Goal: Task Accomplishment & Management: Use online tool/utility

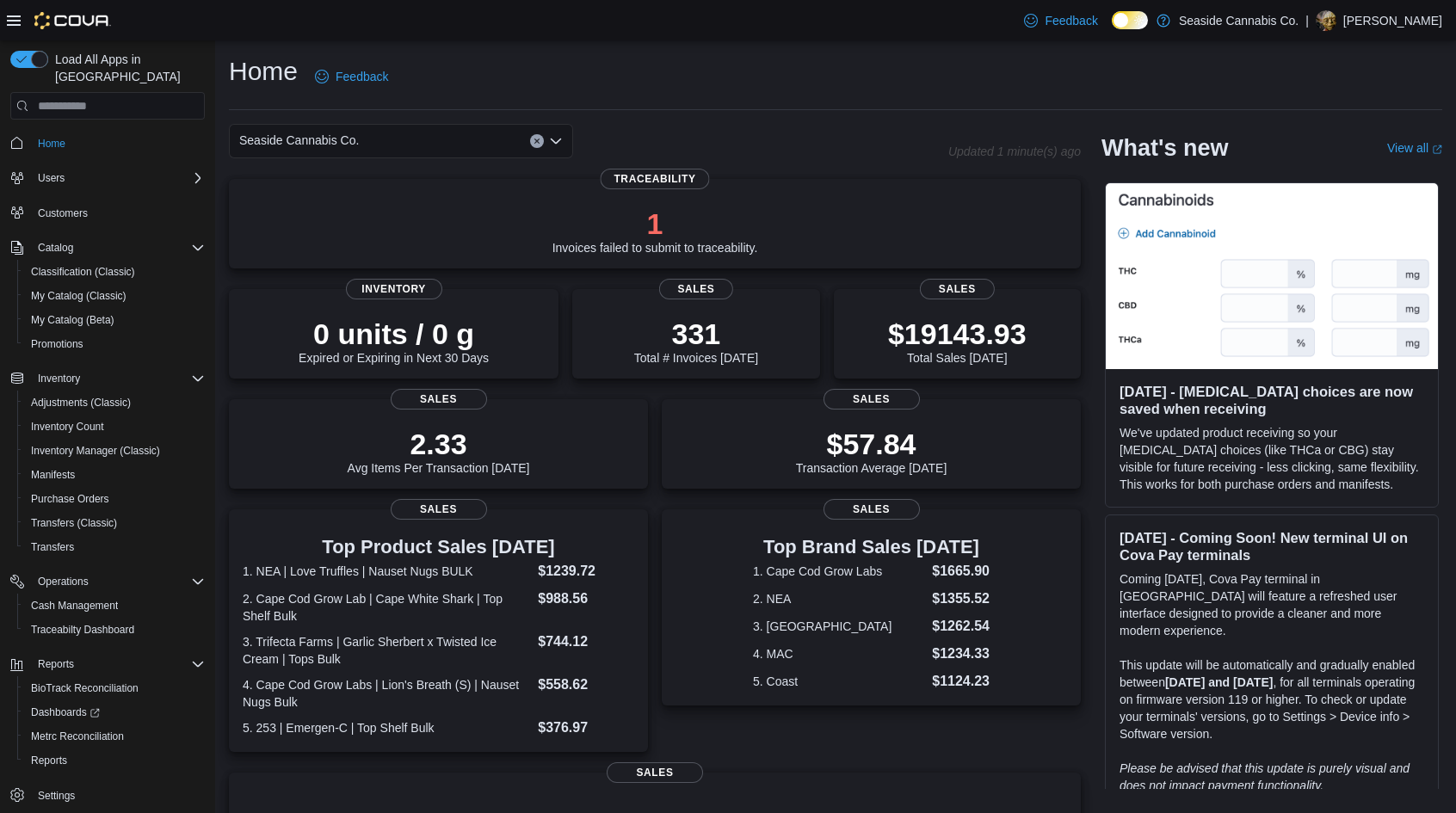
click at [774, 221] on div "1 Invoices failed to submit to traceability." at bounding box center [655, 227] width 825 height 55
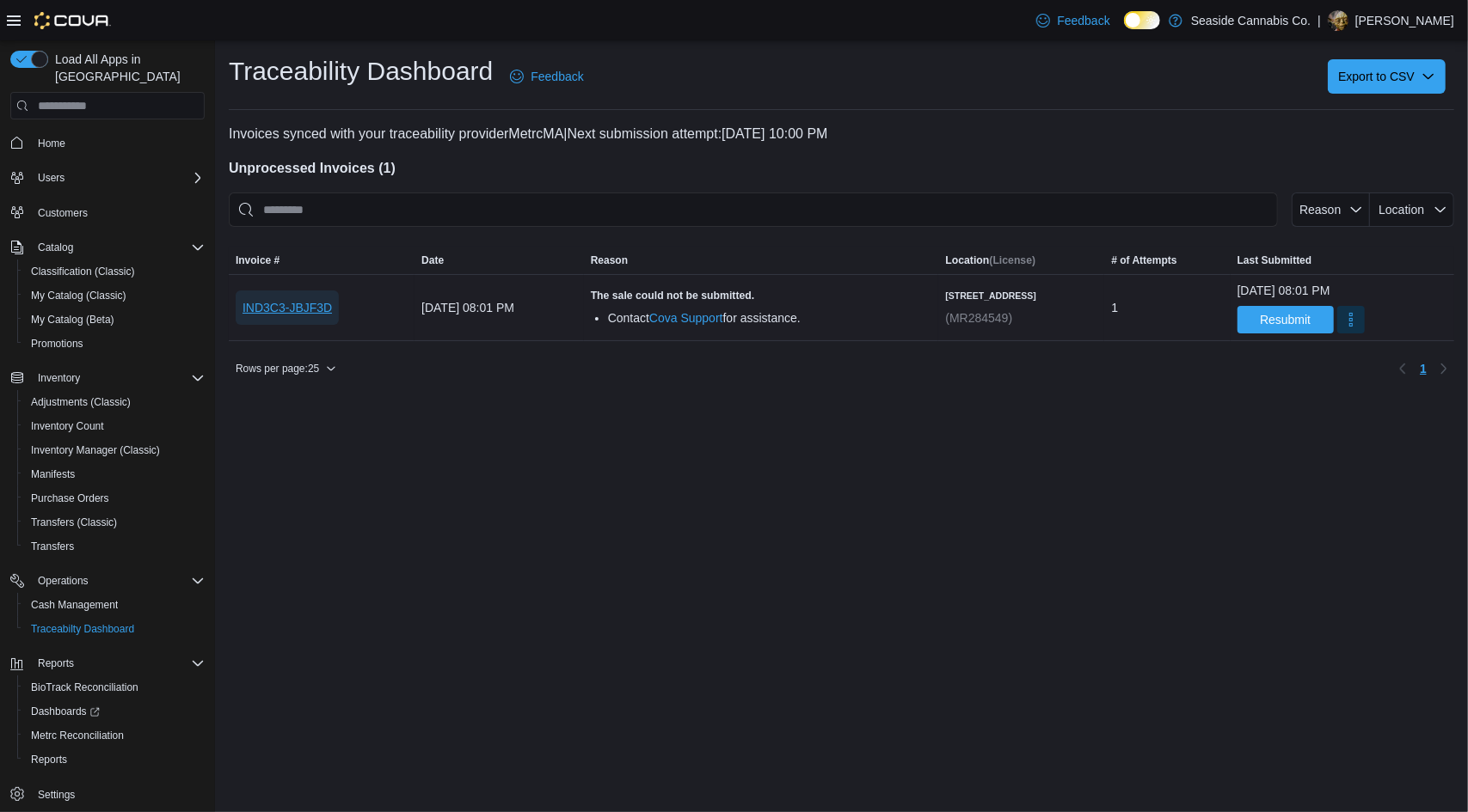
click at [278, 314] on span "IND3C3-JBJF3D" at bounding box center [287, 307] width 90 height 17
click at [1266, 310] on span "Resubmit" at bounding box center [1285, 319] width 76 height 28
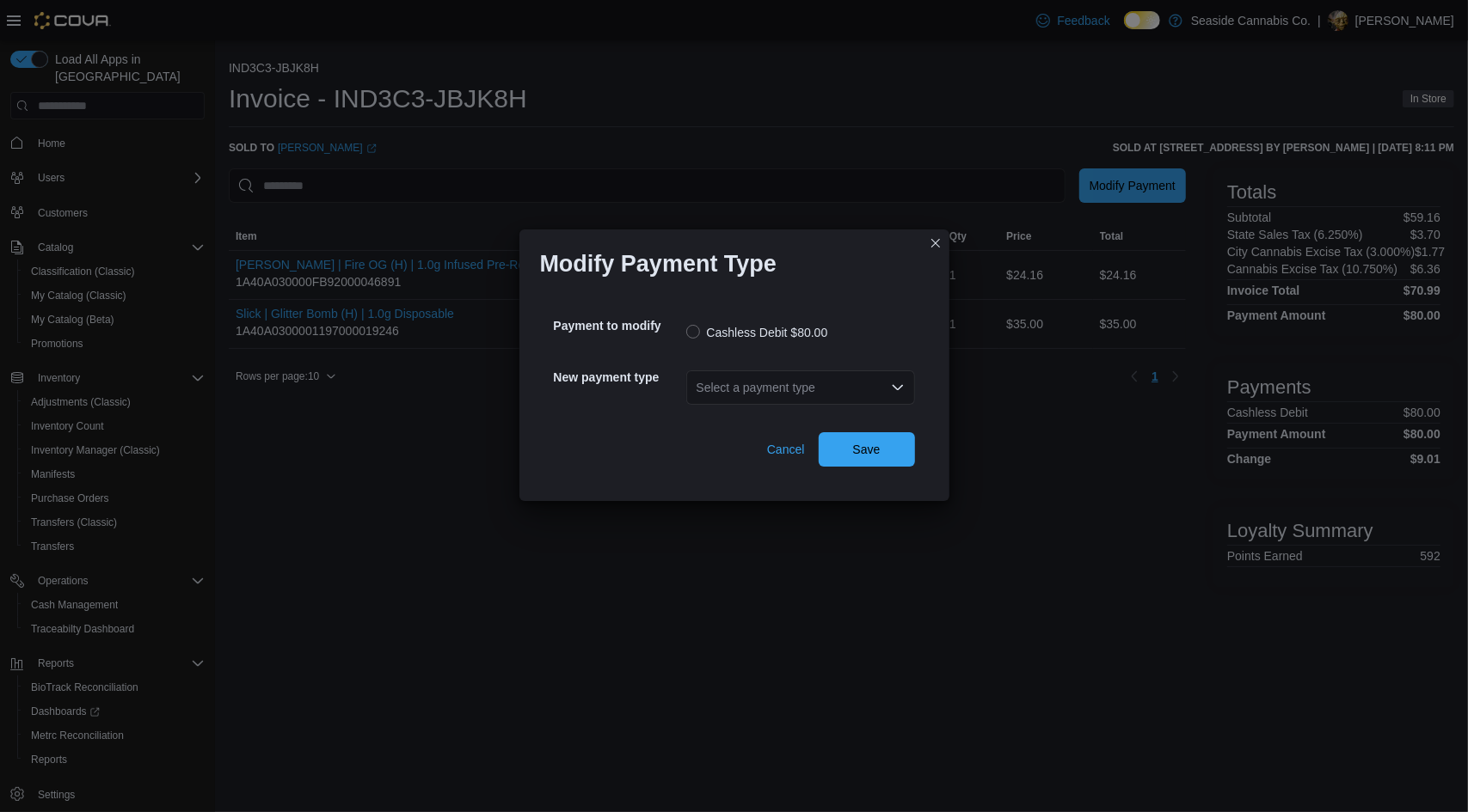
click at [780, 390] on div "Select a payment type" at bounding box center [800, 387] width 229 height 34
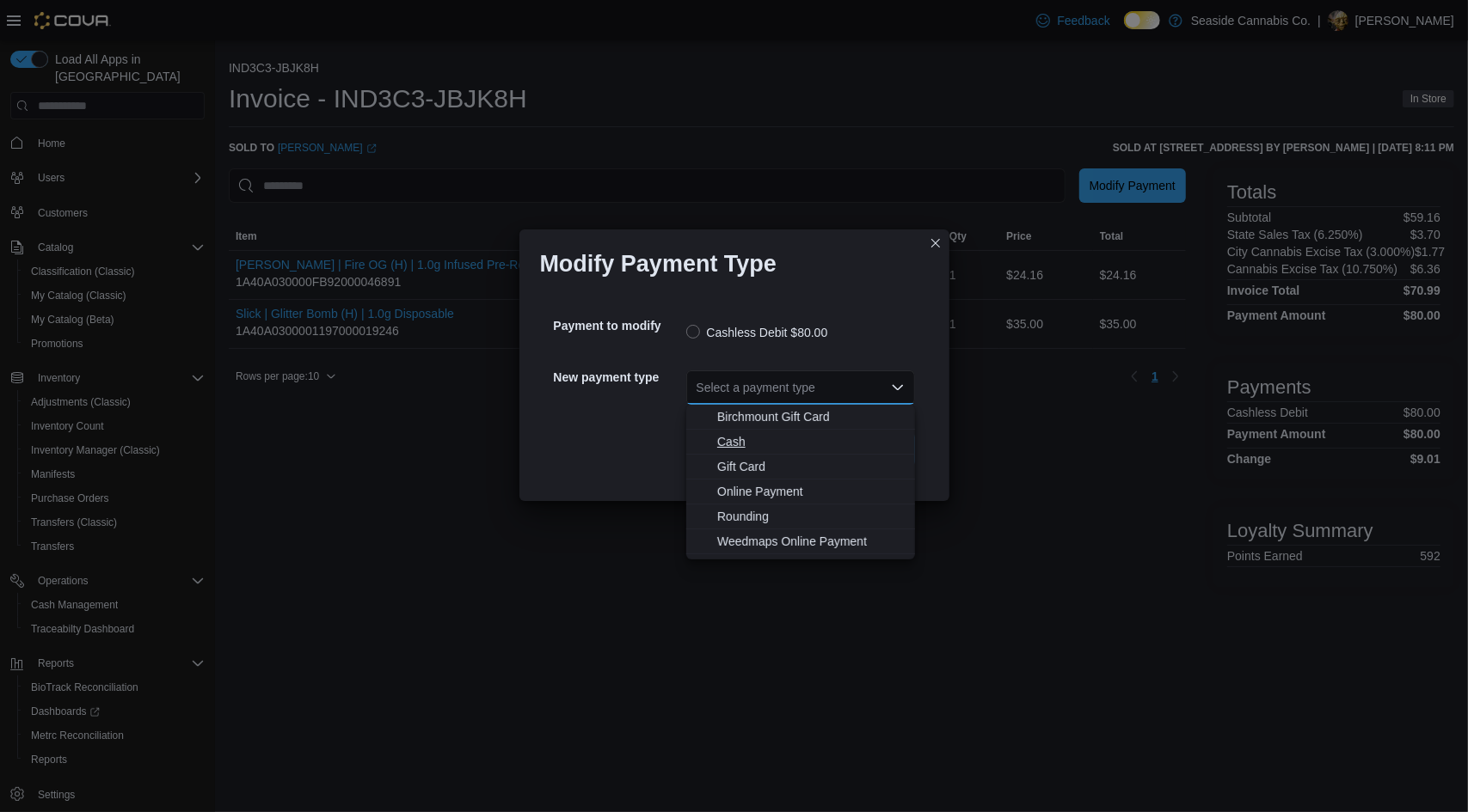
click at [780, 439] on span "Cash" at bounding box center [811, 441] width 188 height 17
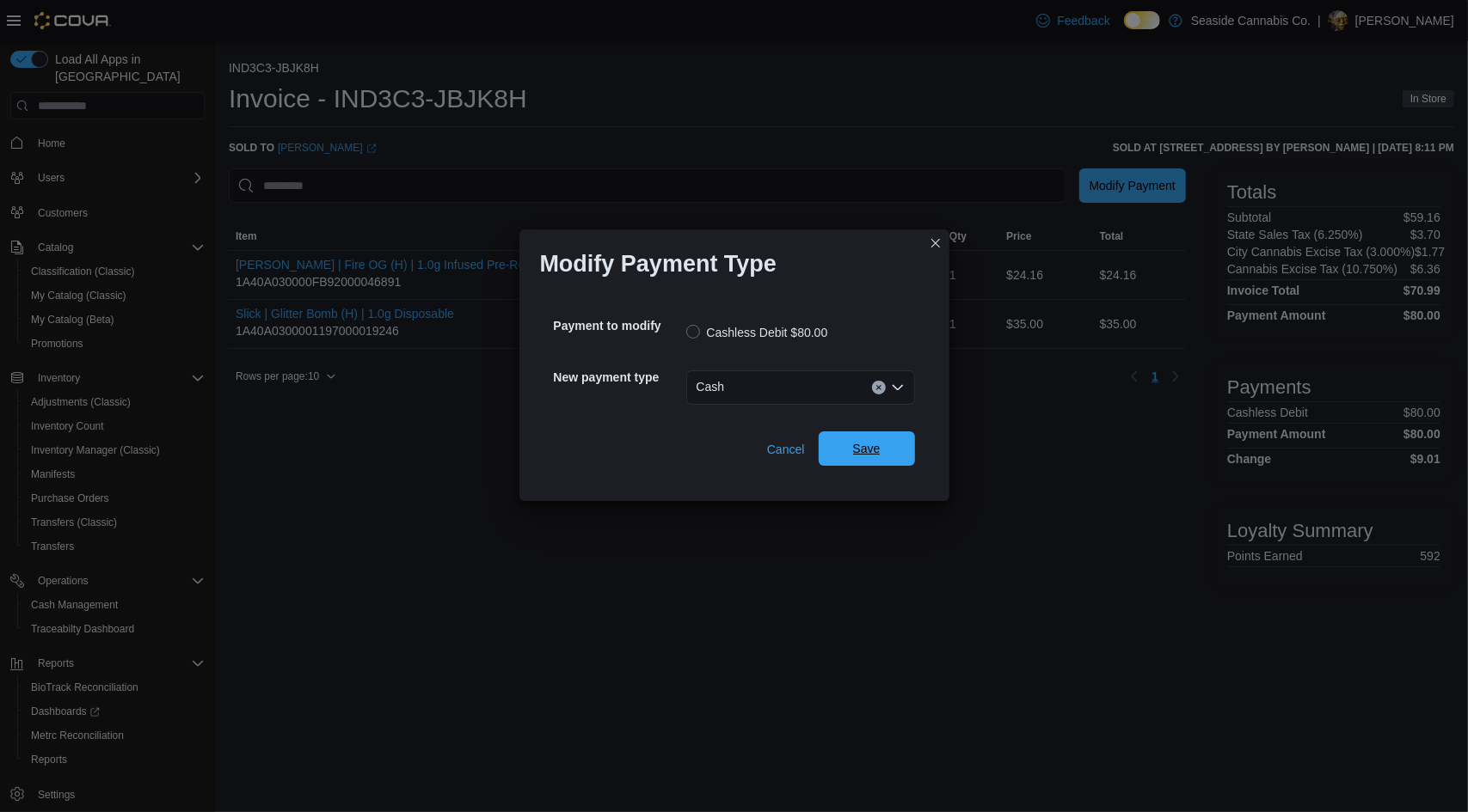
click at [851, 451] on span "Save" at bounding box center [867, 449] width 76 height 34
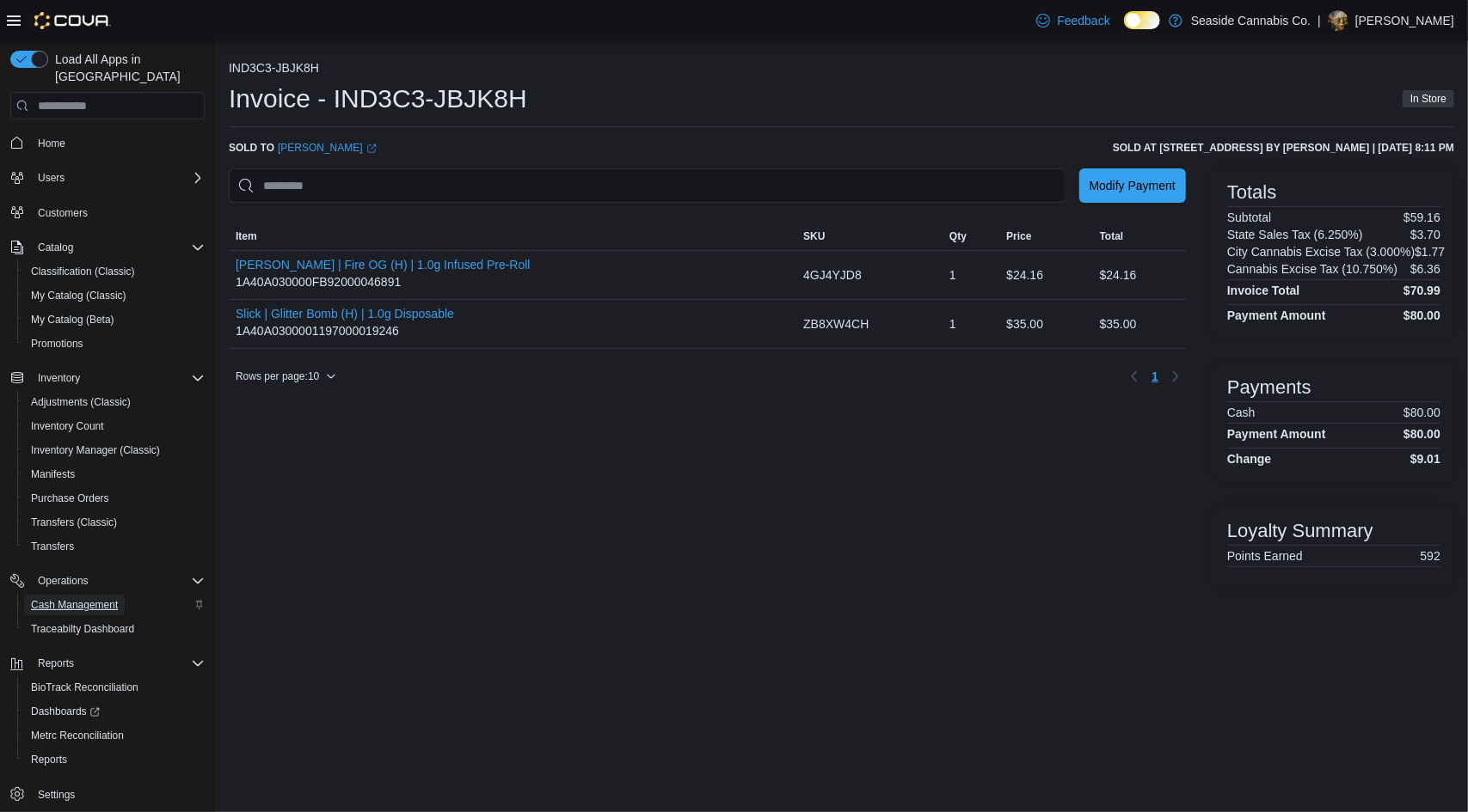
click at [96, 599] on span "Cash Management" at bounding box center [74, 606] width 87 height 14
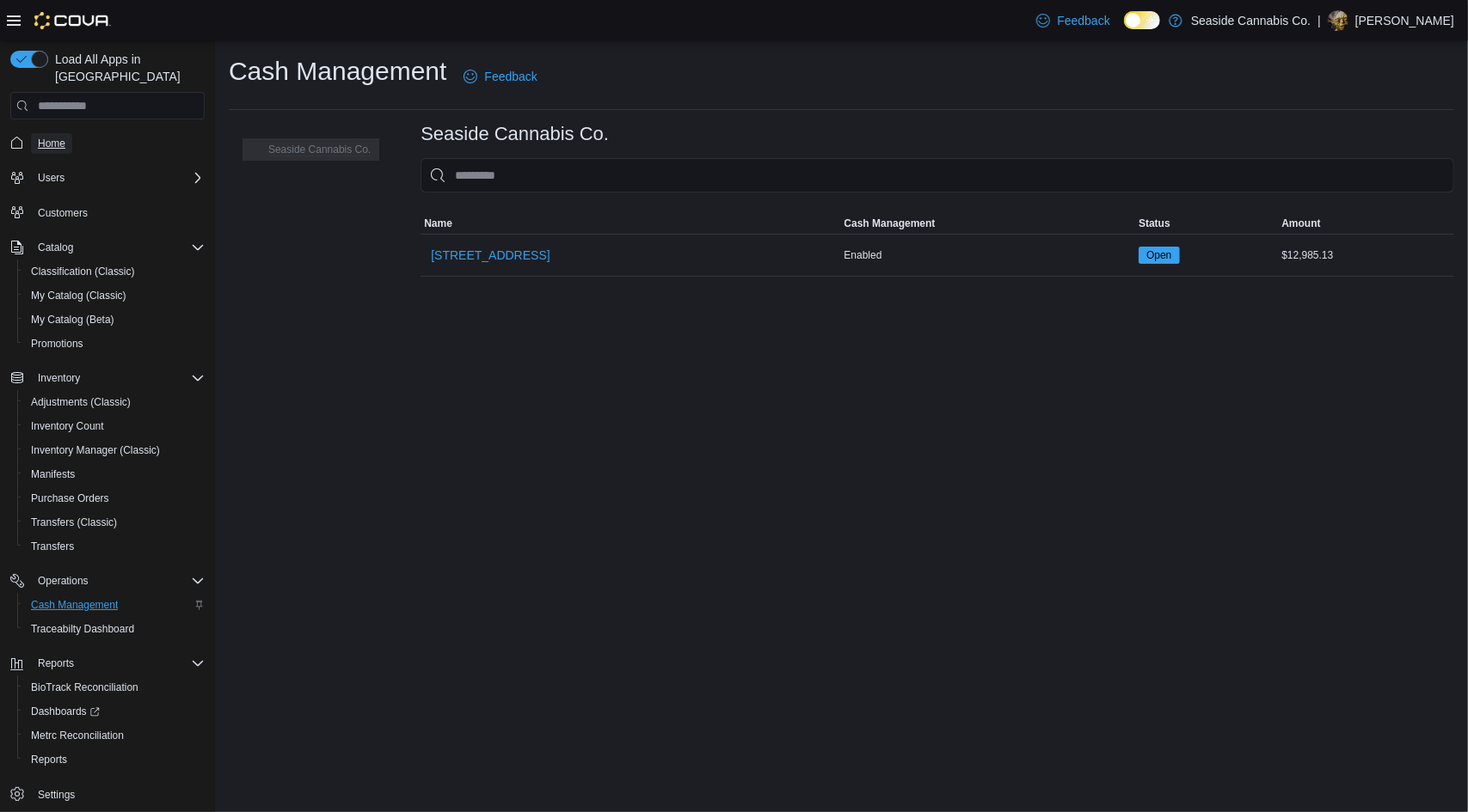
click at [52, 135] on span "Home" at bounding box center [52, 144] width 28 height 21
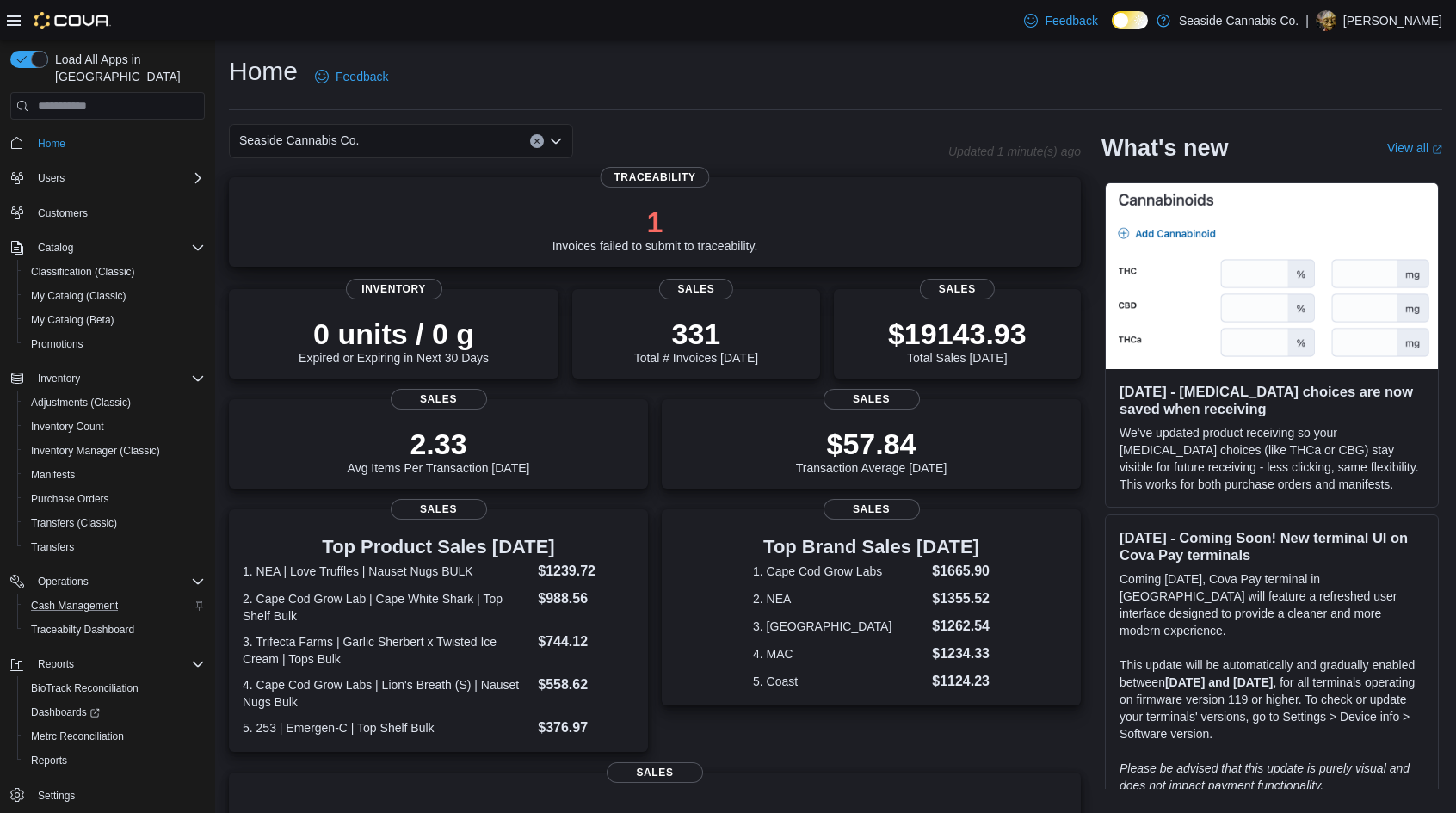
click at [684, 246] on div "1 Invoices failed to submit to traceability." at bounding box center [655, 229] width 206 height 48
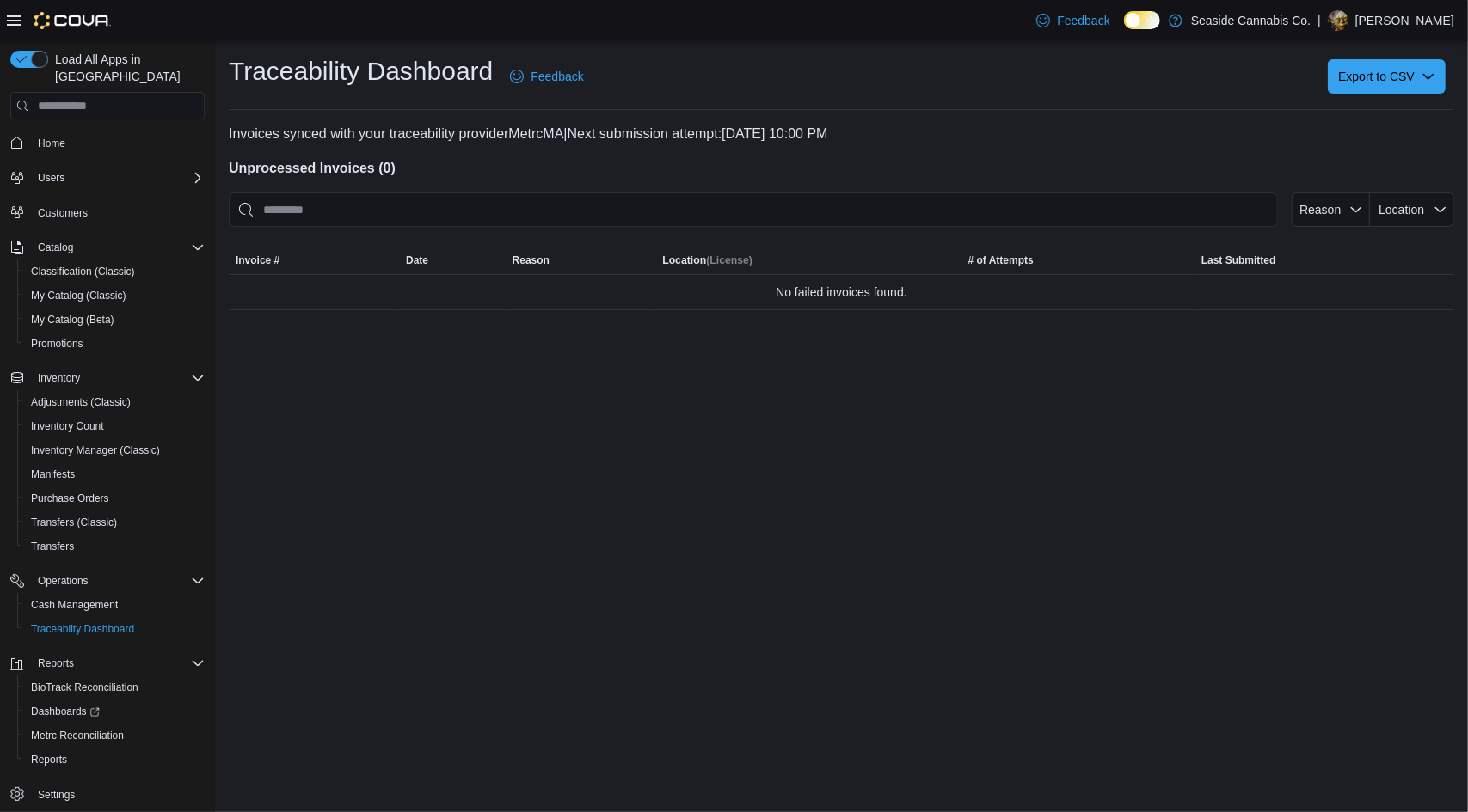
click at [59, 136] on button "Home" at bounding box center [107, 142] width 209 height 25
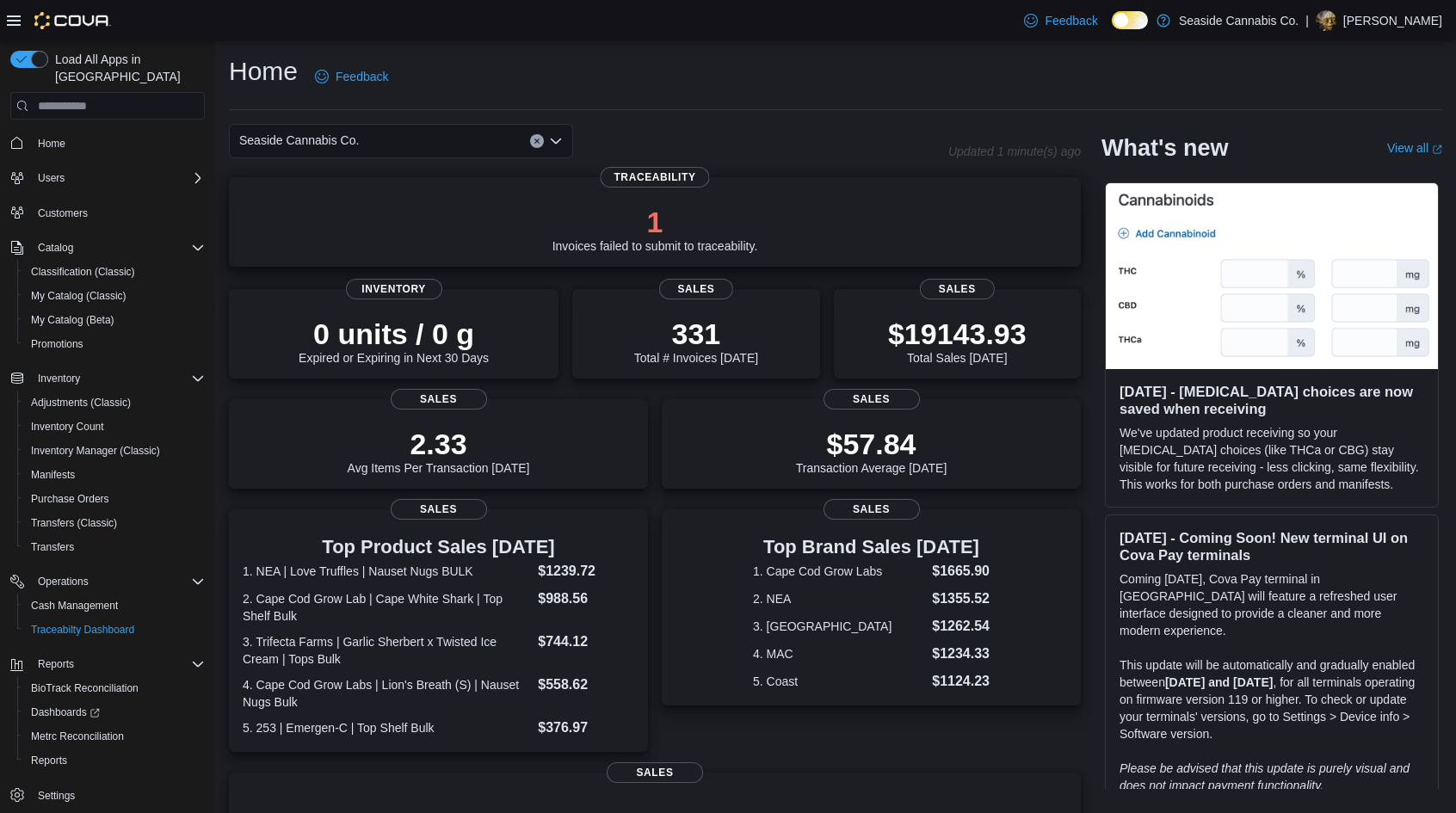
click at [637, 230] on p "1" at bounding box center [655, 222] width 206 height 34
